Goal: Find specific page/section: Find specific page/section

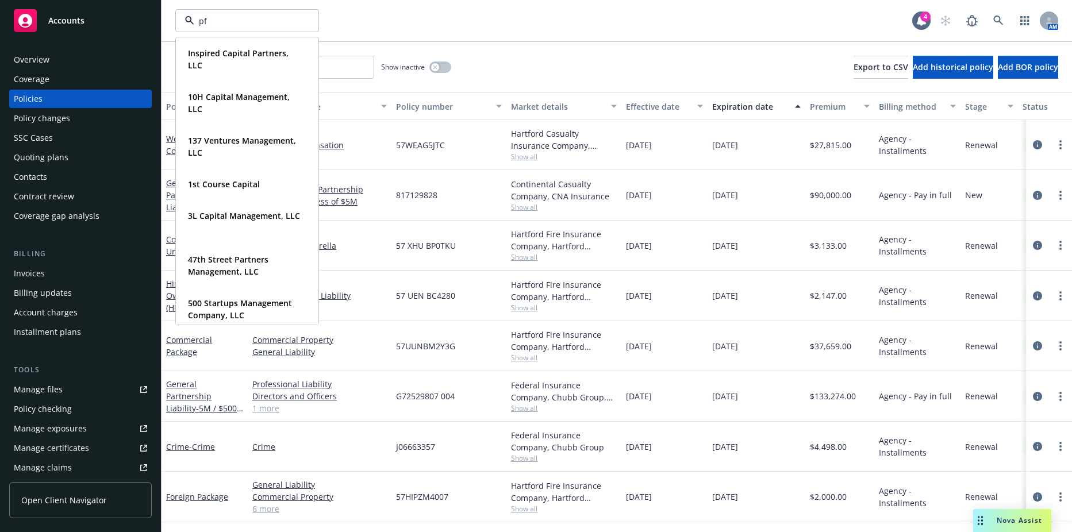
type input "pfm"
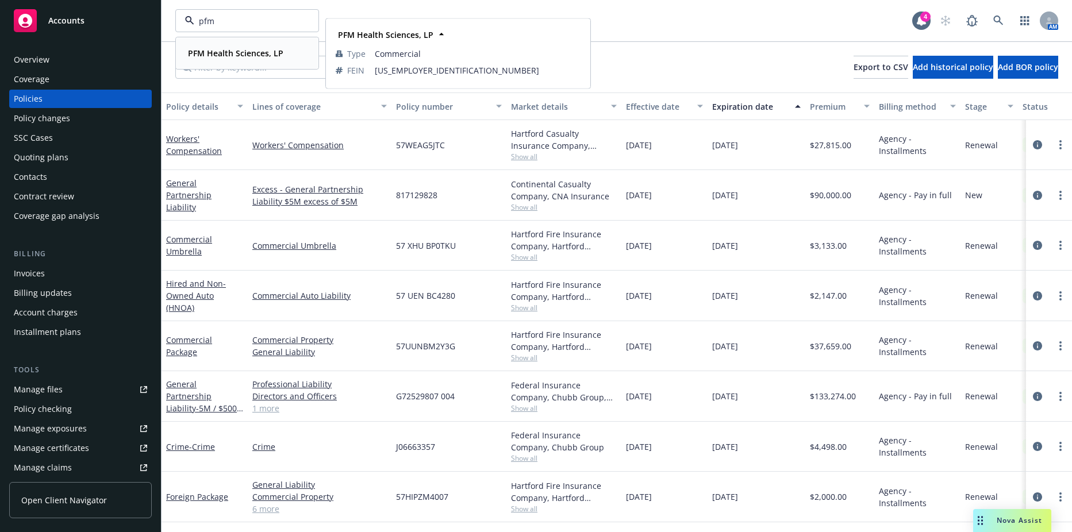
click at [223, 53] on strong "PFM Health Sciences, LP" at bounding box center [235, 53] width 95 height 11
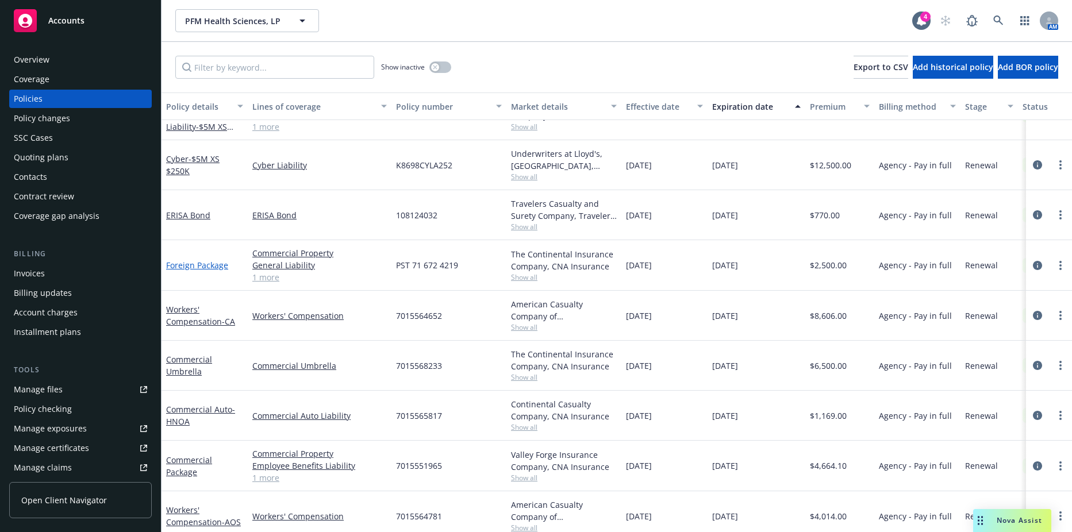
scroll to position [187, 0]
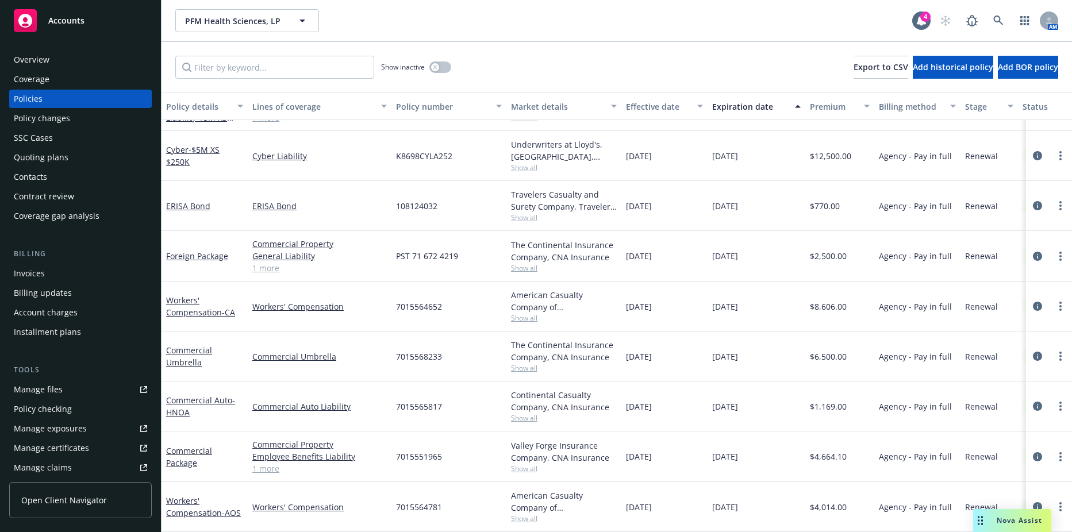
click at [190, 447] on div "Commercial Package" at bounding box center [204, 457] width 77 height 24
click at [181, 449] on link "Commercial Package" at bounding box center [189, 456] width 46 height 23
